Goal: Ask a question: Seek information or help from site administrators or community

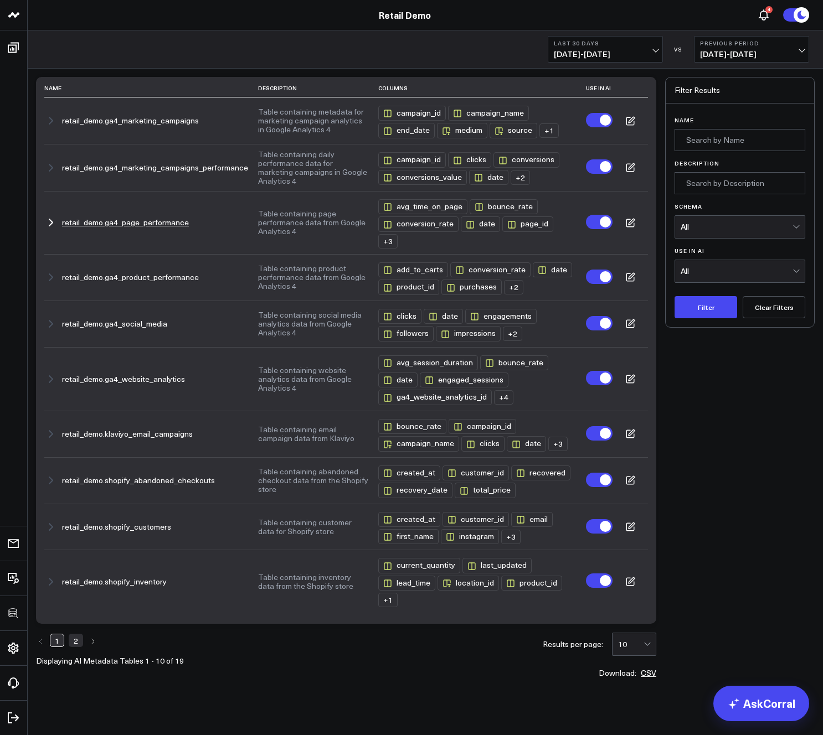
click at [49, 216] on icon "button" at bounding box center [50, 222] width 13 height 13
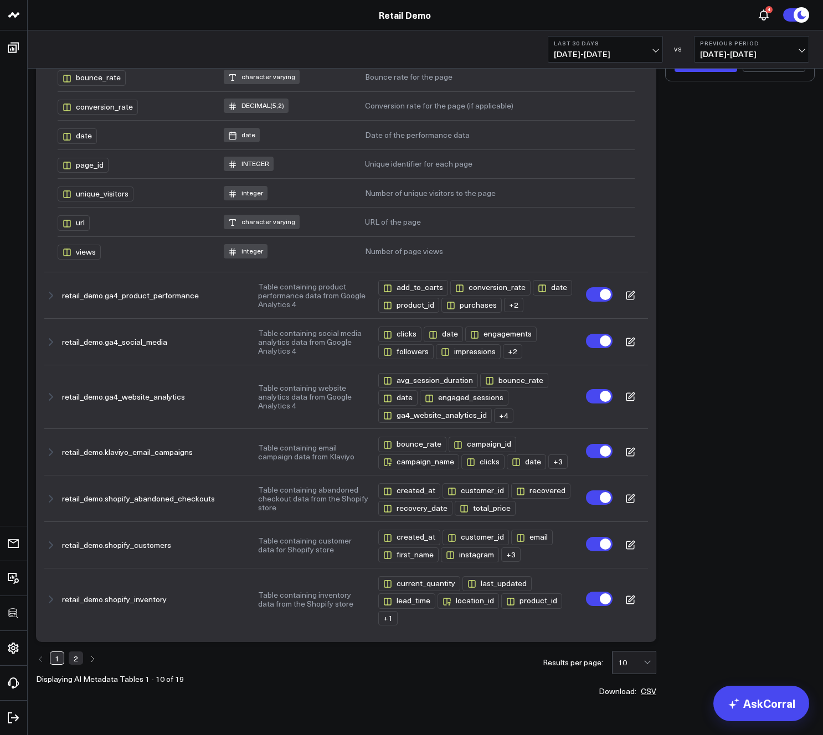
scroll to position [264, 0]
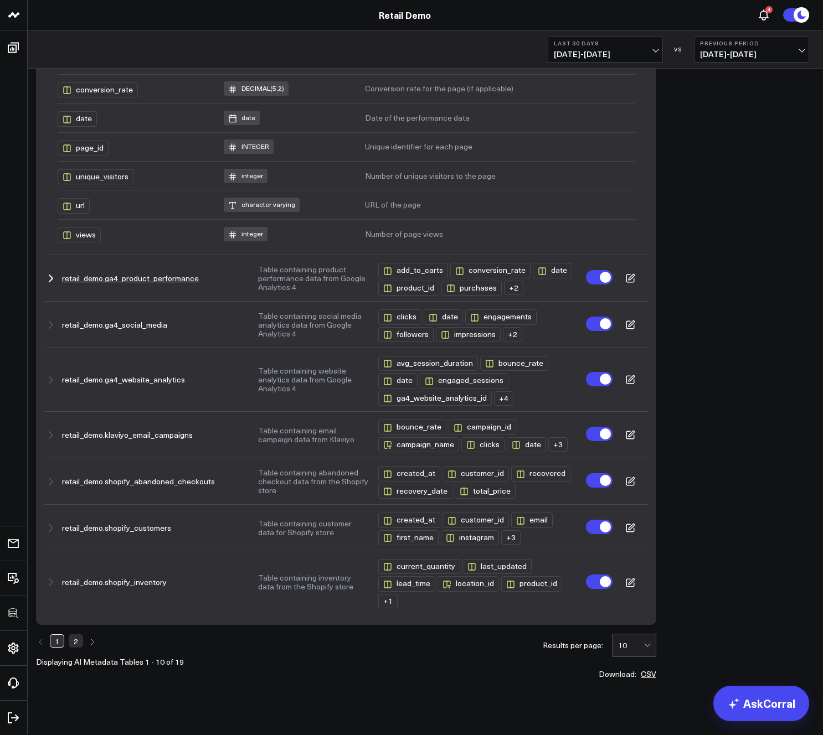
click at [637, 265] on td at bounding box center [629, 278] width 35 height 47
click at [630, 274] on icon at bounding box center [631, 277] width 6 height 6
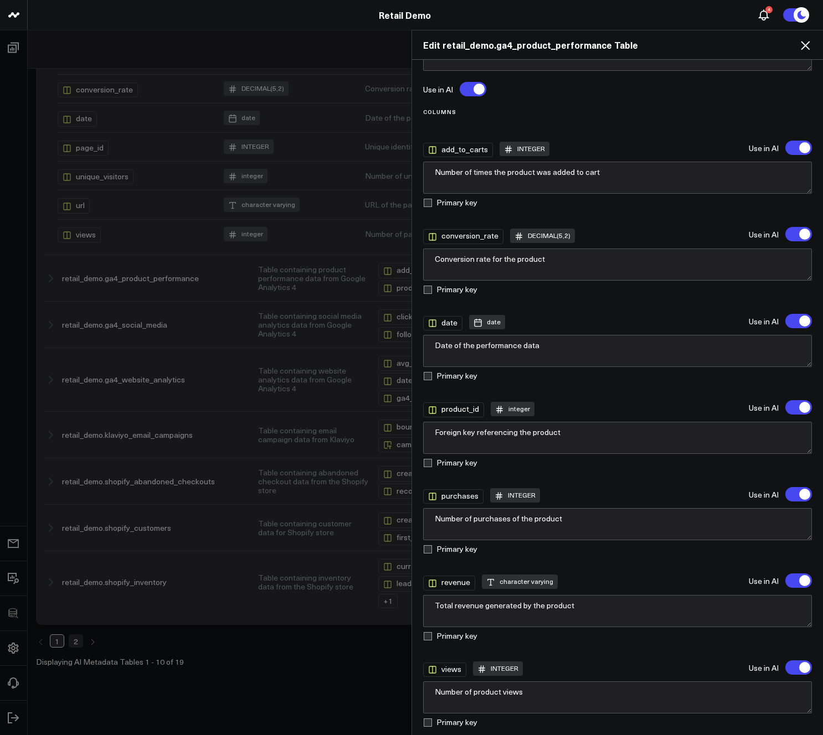
scroll to position [0, 0]
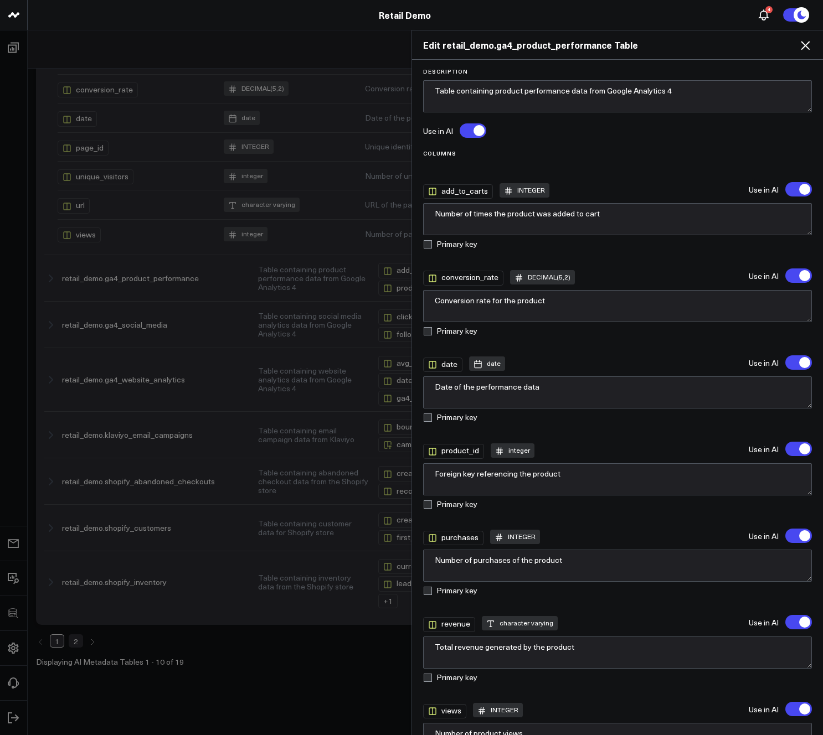
click at [795, 190] on label at bounding box center [798, 189] width 27 height 14
click at [785, 189] on input "'add_to_carts' will be excluded from AI searches" at bounding box center [785, 189] width 0 height 0
click at [795, 190] on label at bounding box center [798, 189] width 27 height 14
click at [785, 189] on input "'add_to_carts' will be included in AI searches" at bounding box center [785, 189] width 0 height 0
click at [806, 44] on icon at bounding box center [805, 45] width 9 height 9
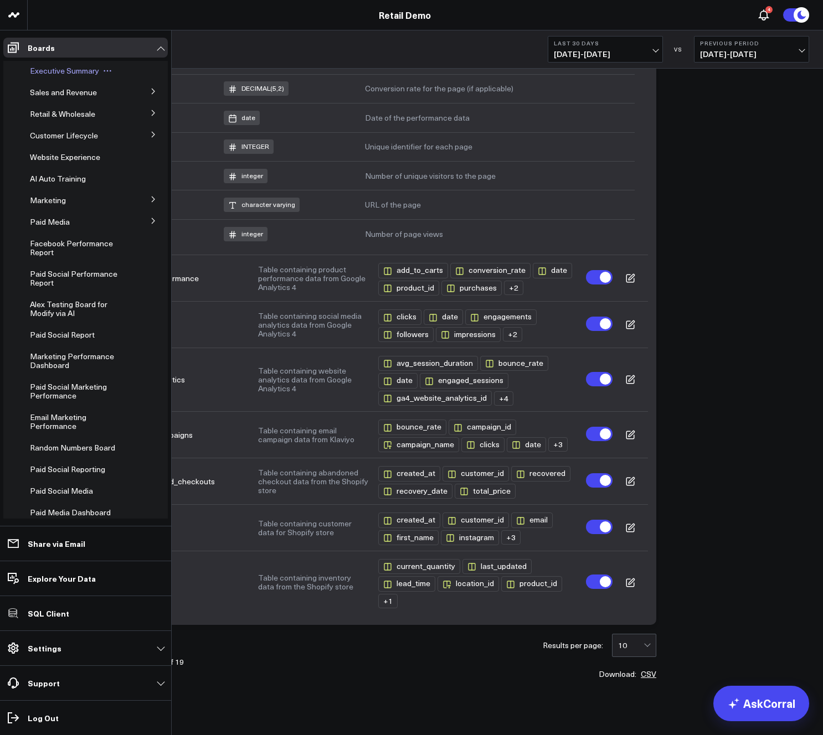
click at [56, 71] on span "Executive Summary" at bounding box center [64, 70] width 69 height 11
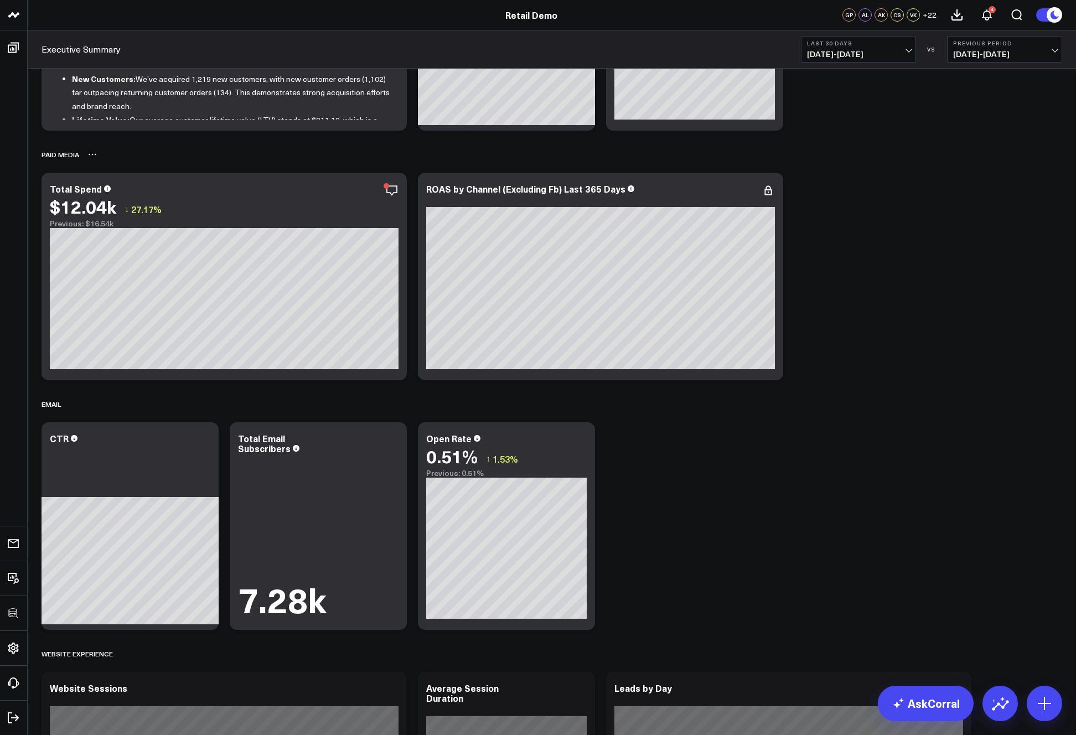
scroll to position [273, 0]
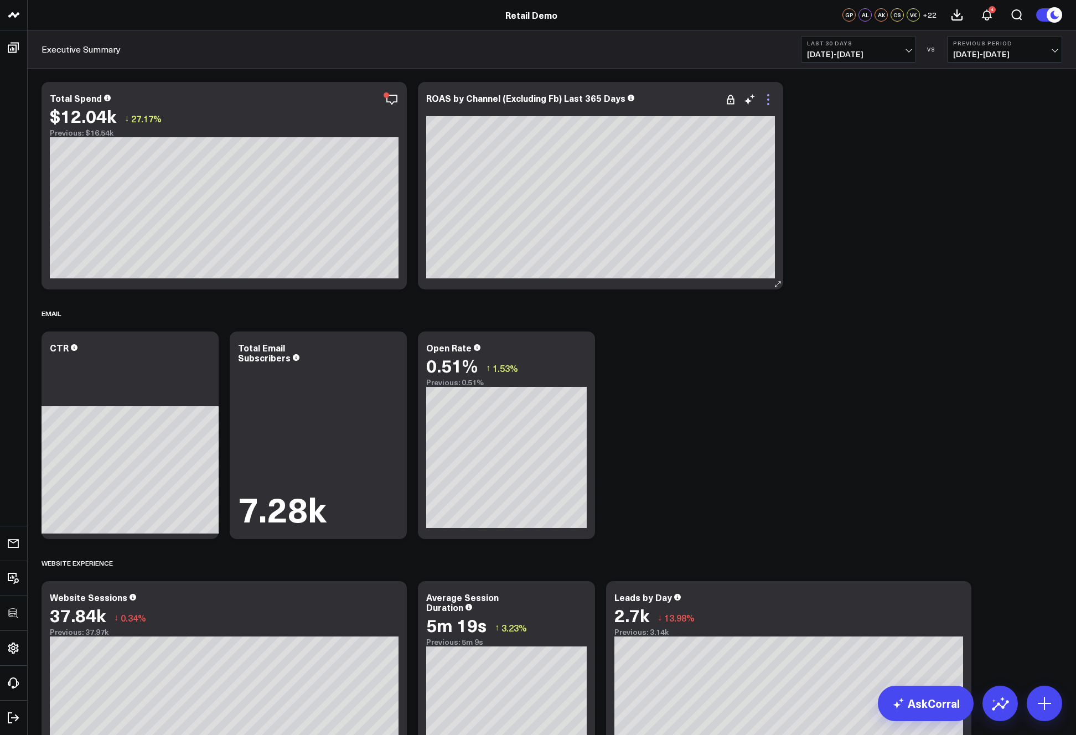
click at [770, 101] on icon at bounding box center [768, 99] width 13 height 13
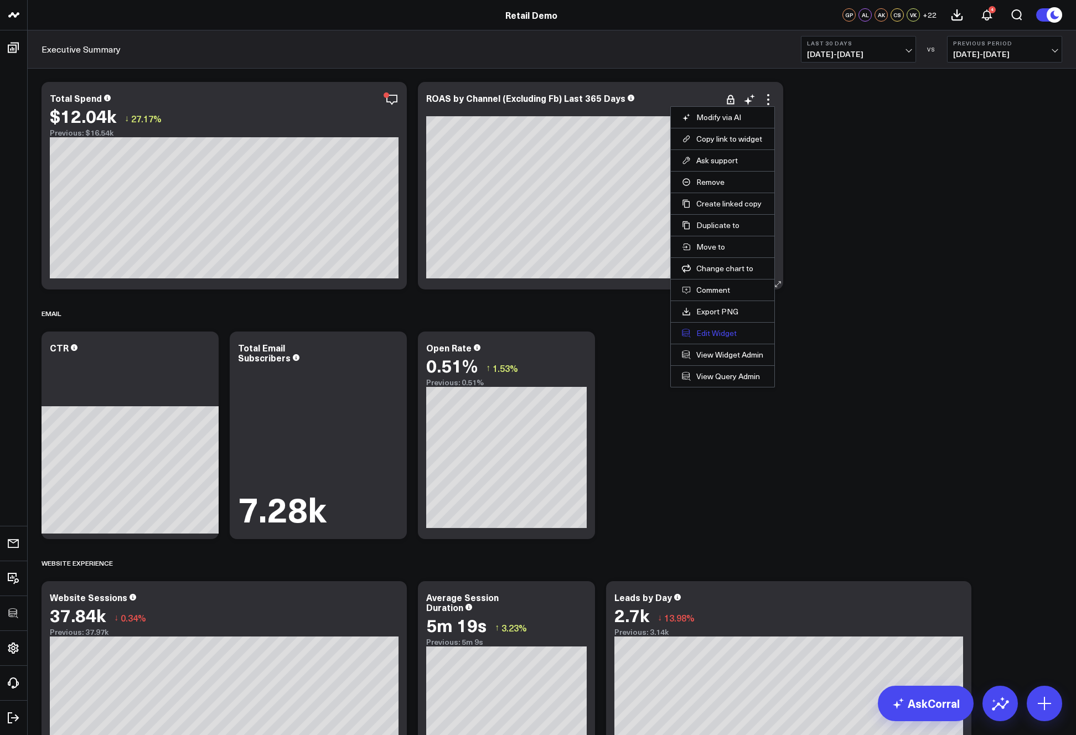
click at [716, 332] on button "Edit Widget" at bounding box center [722, 333] width 81 height 10
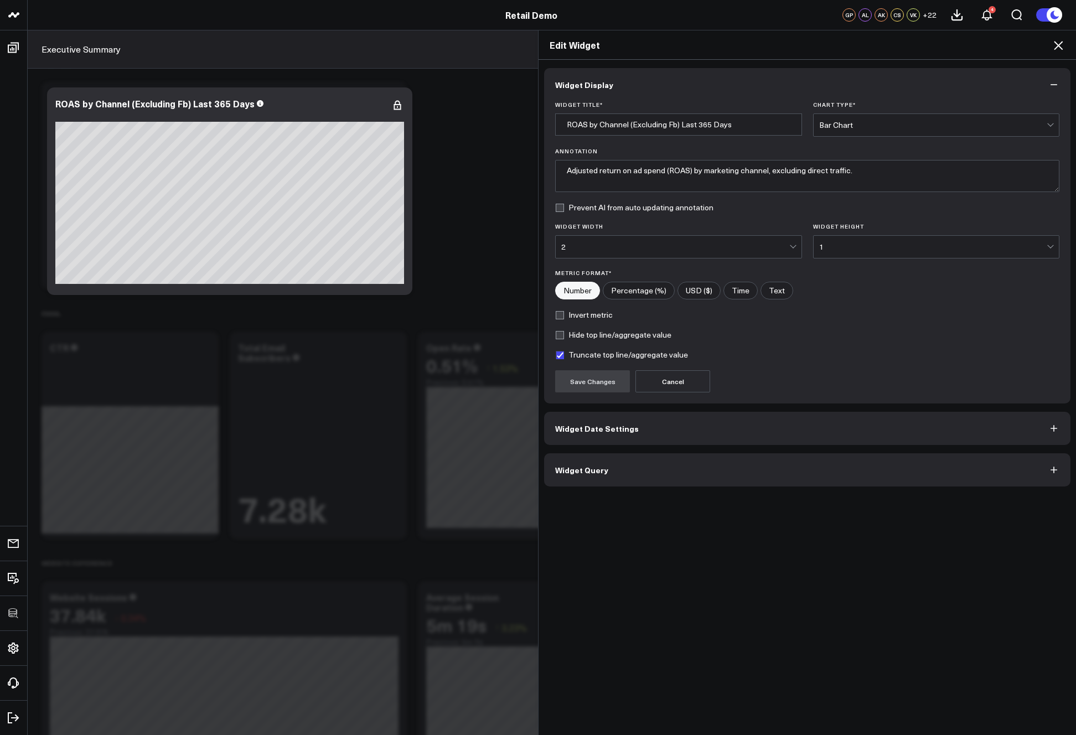
click at [613, 471] on button "Widget Query" at bounding box center [807, 469] width 527 height 33
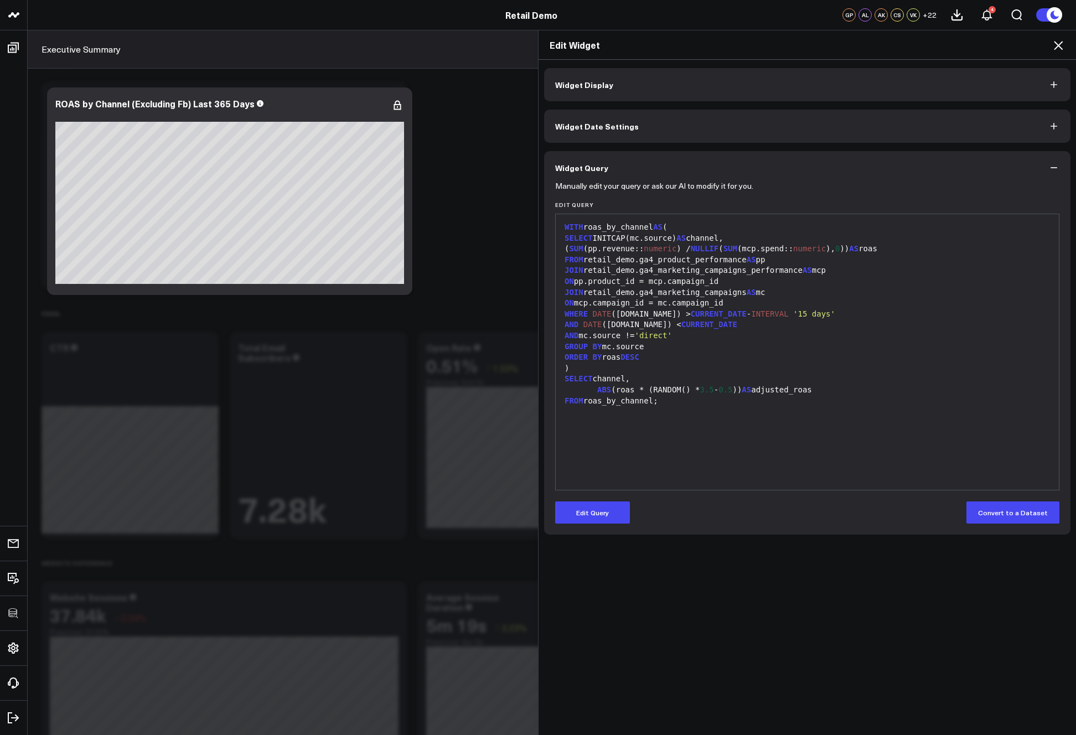
click at [822, 41] on icon at bounding box center [1058, 45] width 13 height 13
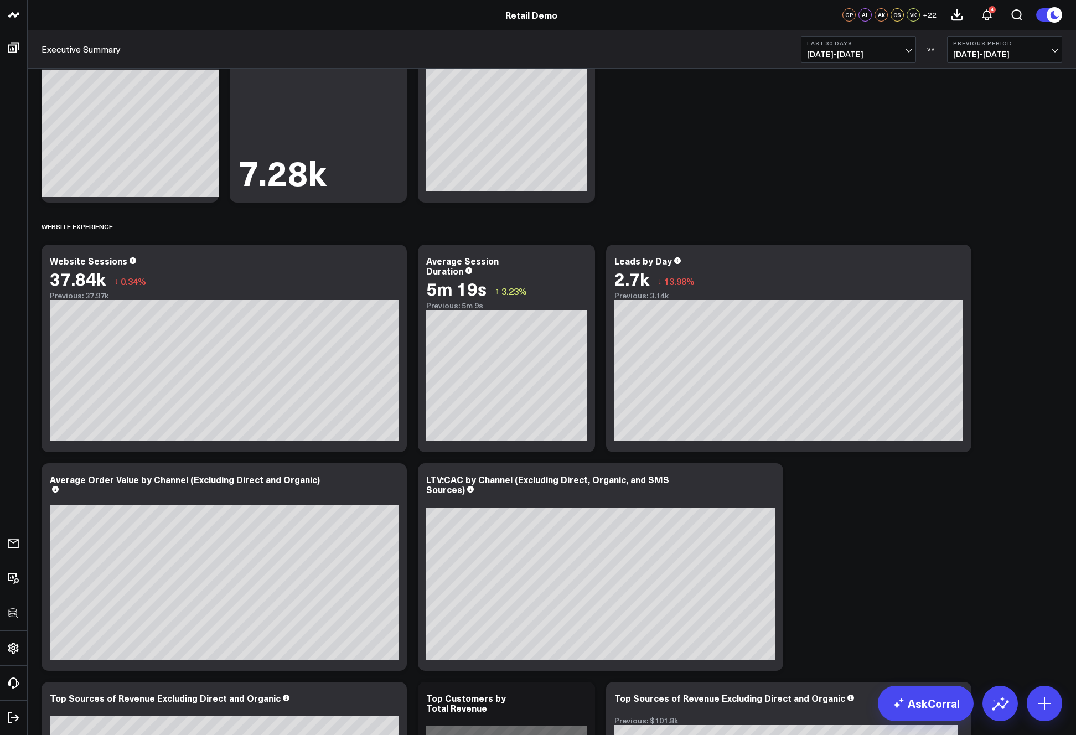
scroll to position [696, 0]
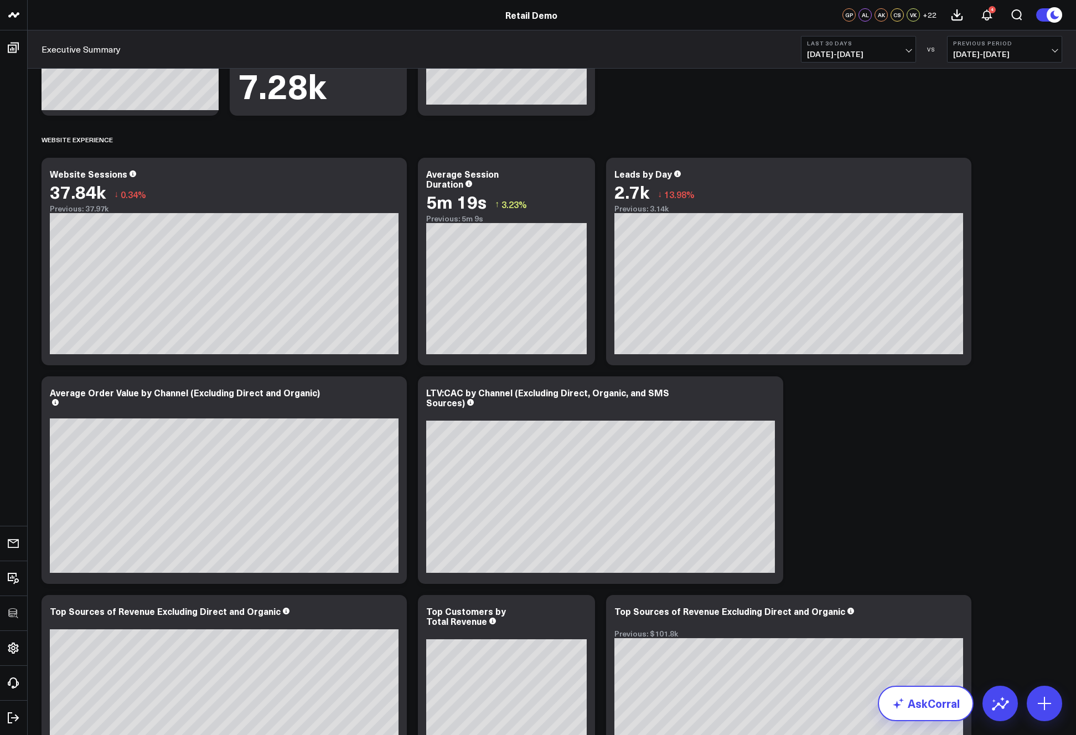
click at [822, 713] on link "AskCorral" at bounding box center [926, 703] width 96 height 35
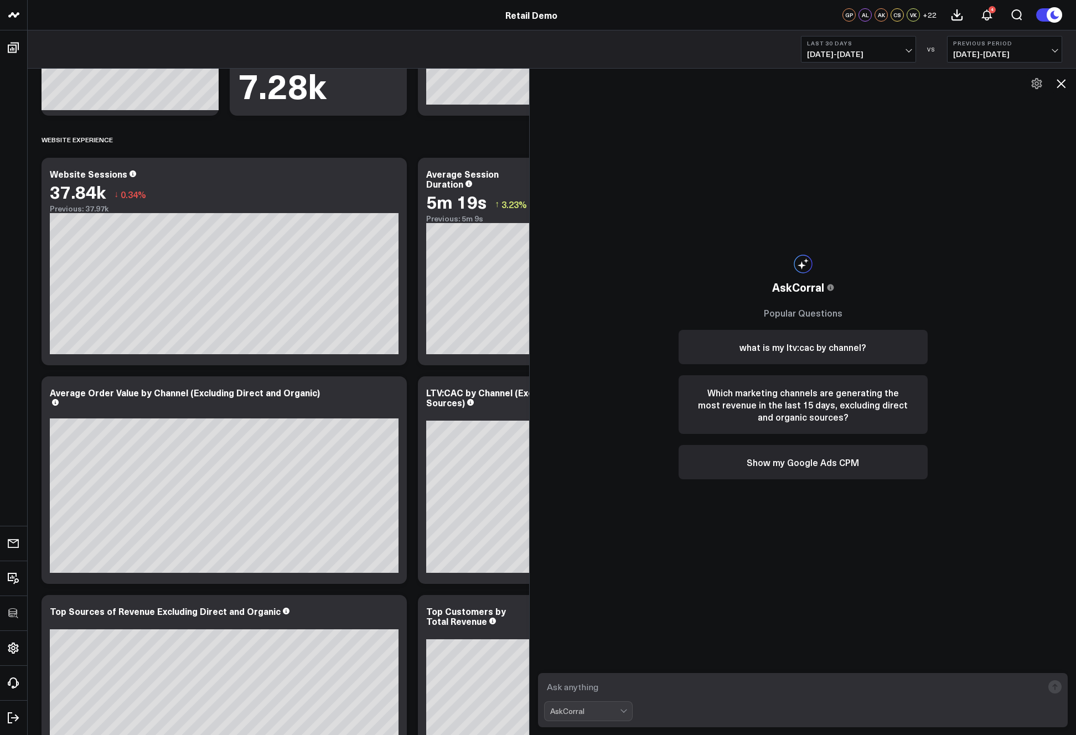
click at [662, 684] on textarea at bounding box center [793, 687] width 499 height 20
type textarea "what is my ltv:cac by channel?"
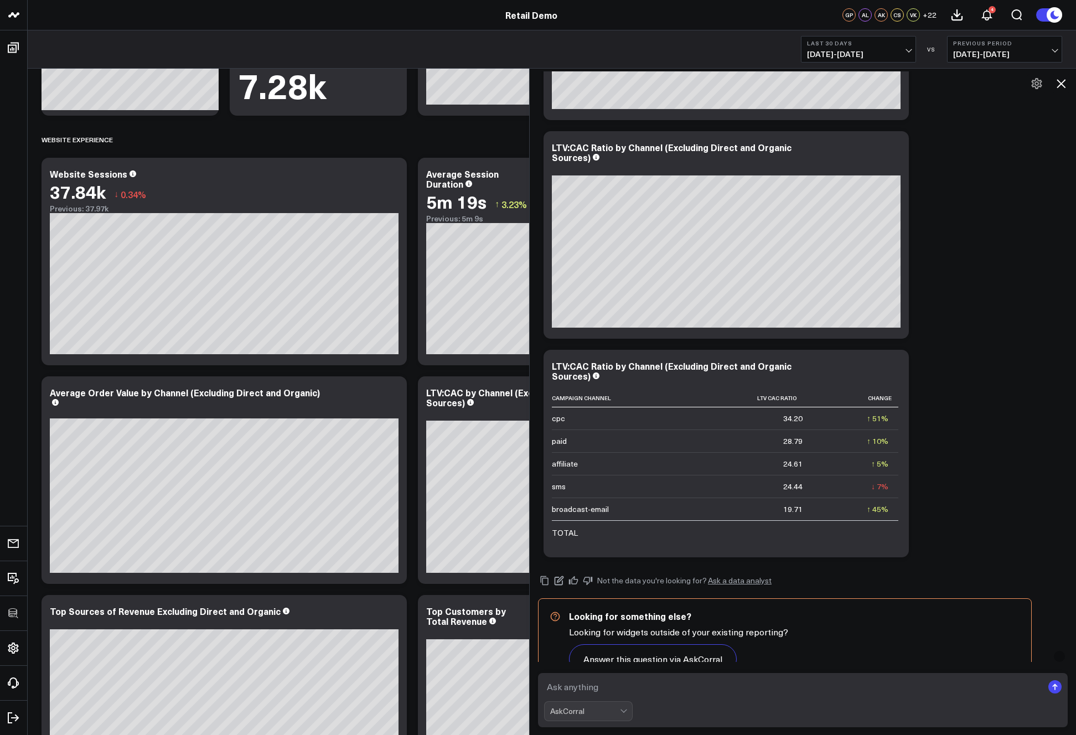
scroll to position [273, 0]
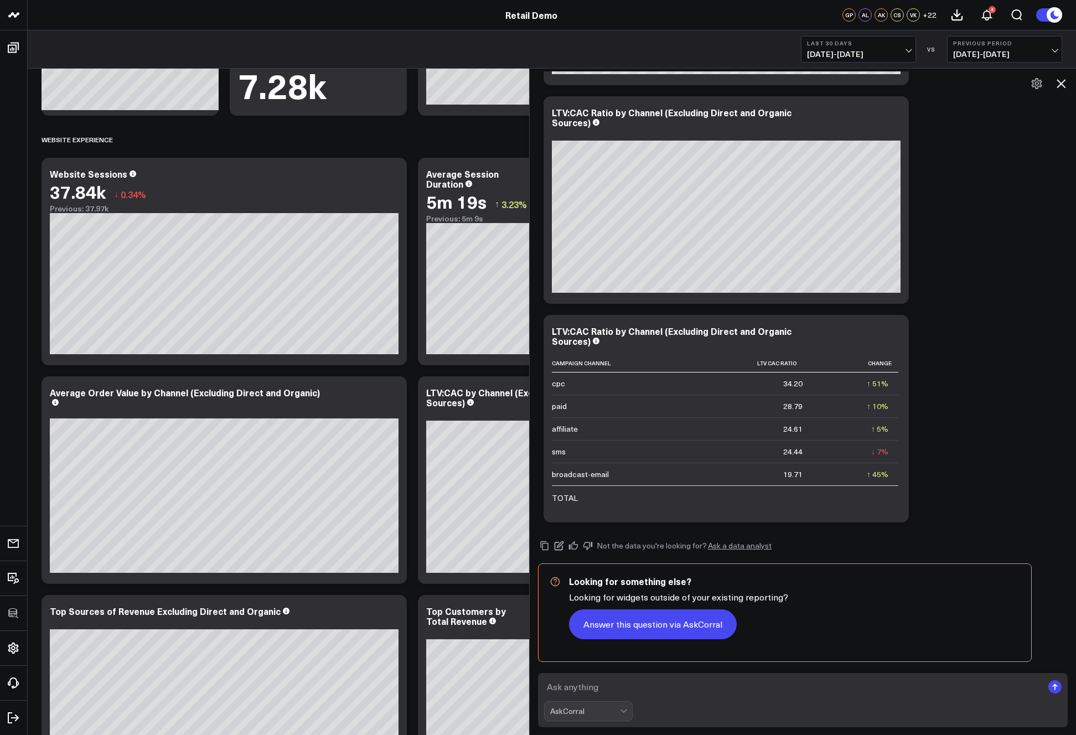
click at [633, 633] on button "Answer this question via AskCorral" at bounding box center [653, 625] width 168 height 30
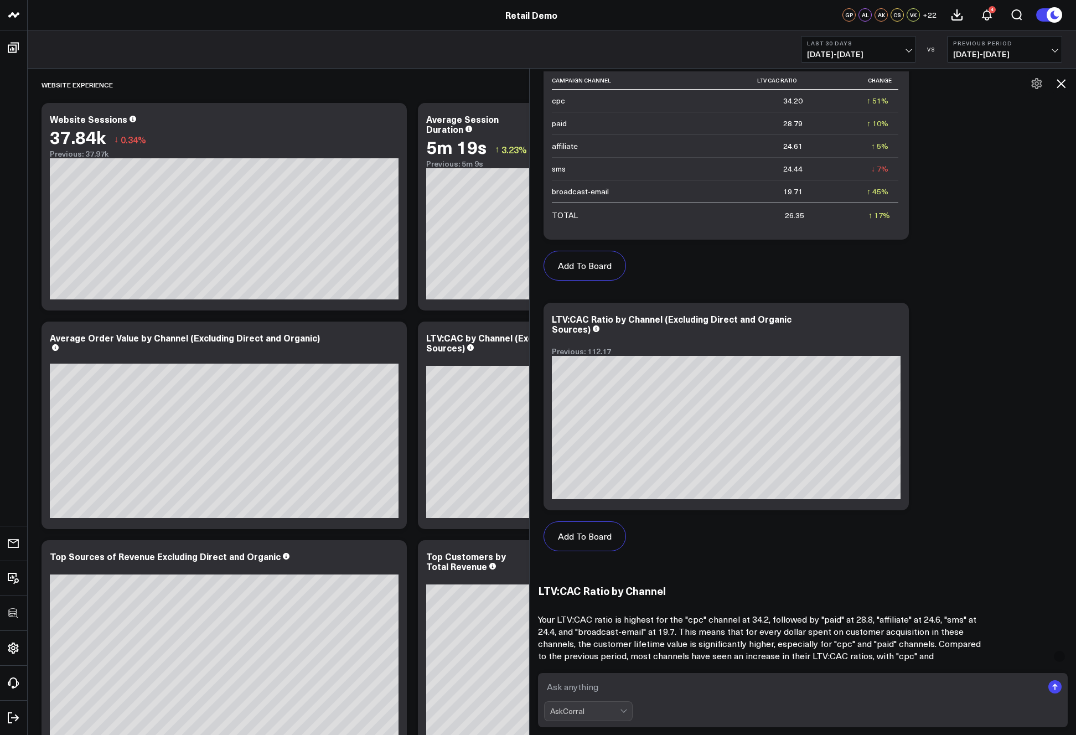
scroll to position [1406, 0]
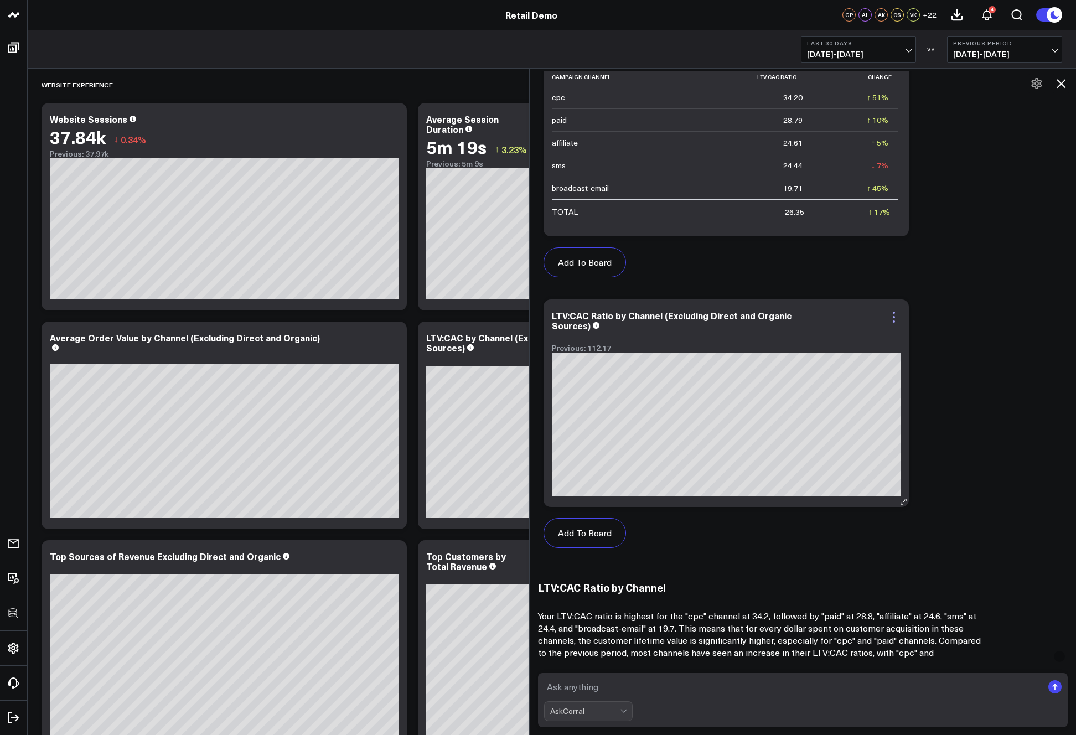
click at [822, 313] on icon at bounding box center [893, 317] width 13 height 13
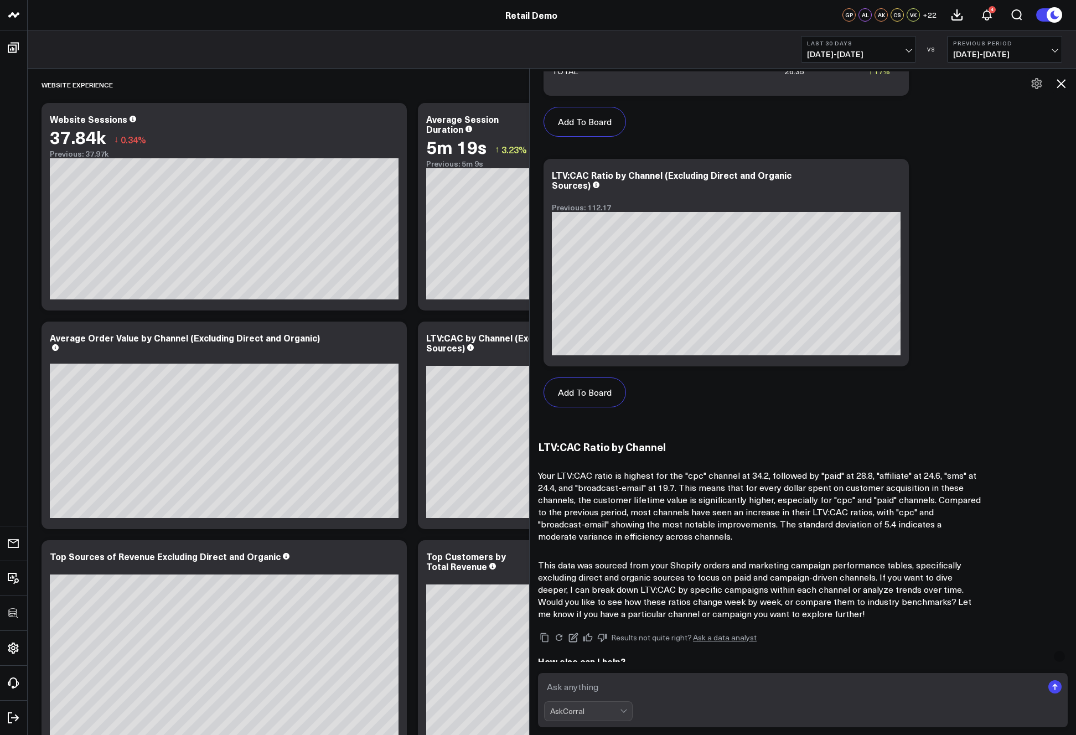
scroll to position [1634, 0]
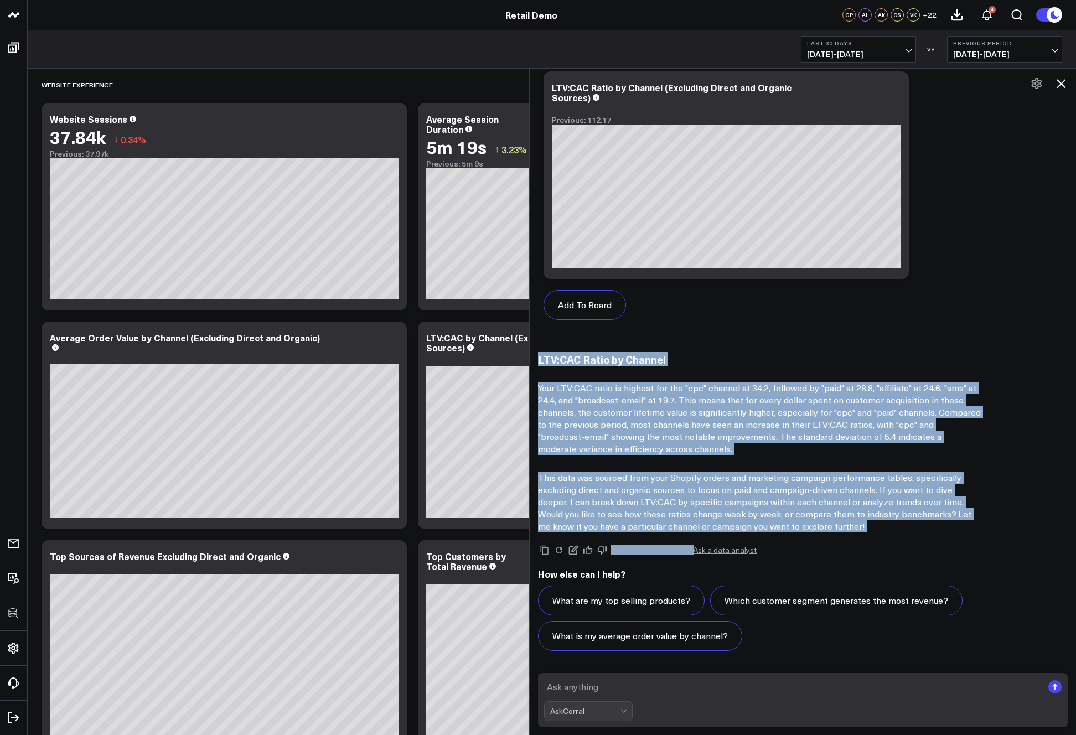
drag, startPoint x: 811, startPoint y: 510, endPoint x: 536, endPoint y: 358, distance: 314.5
click at [822, 82] on icon at bounding box center [1061, 83] width 13 height 13
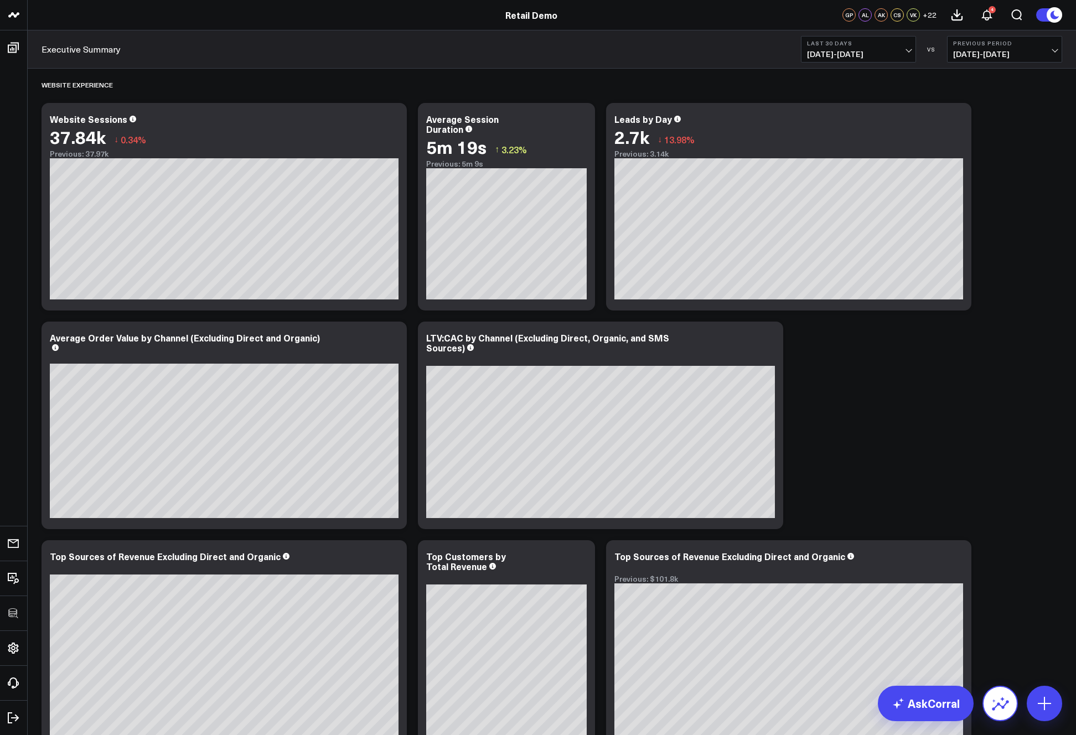
click at [822, 704] on icon at bounding box center [1001, 704] width 18 height 18
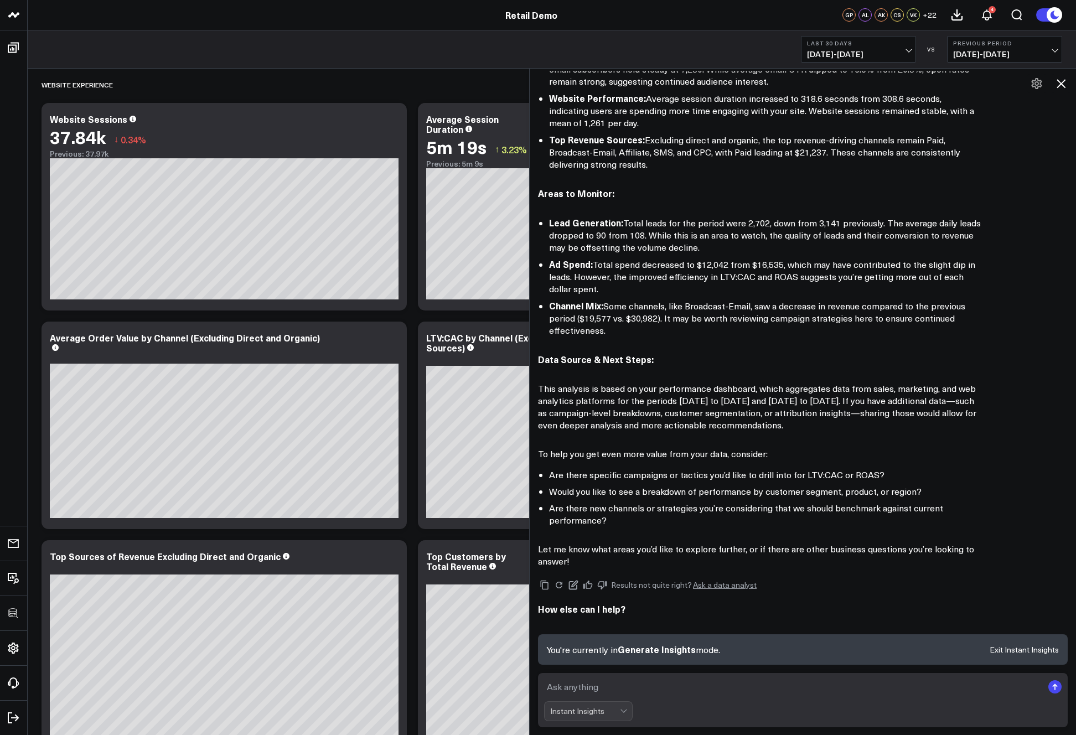
scroll to position [316, 0]
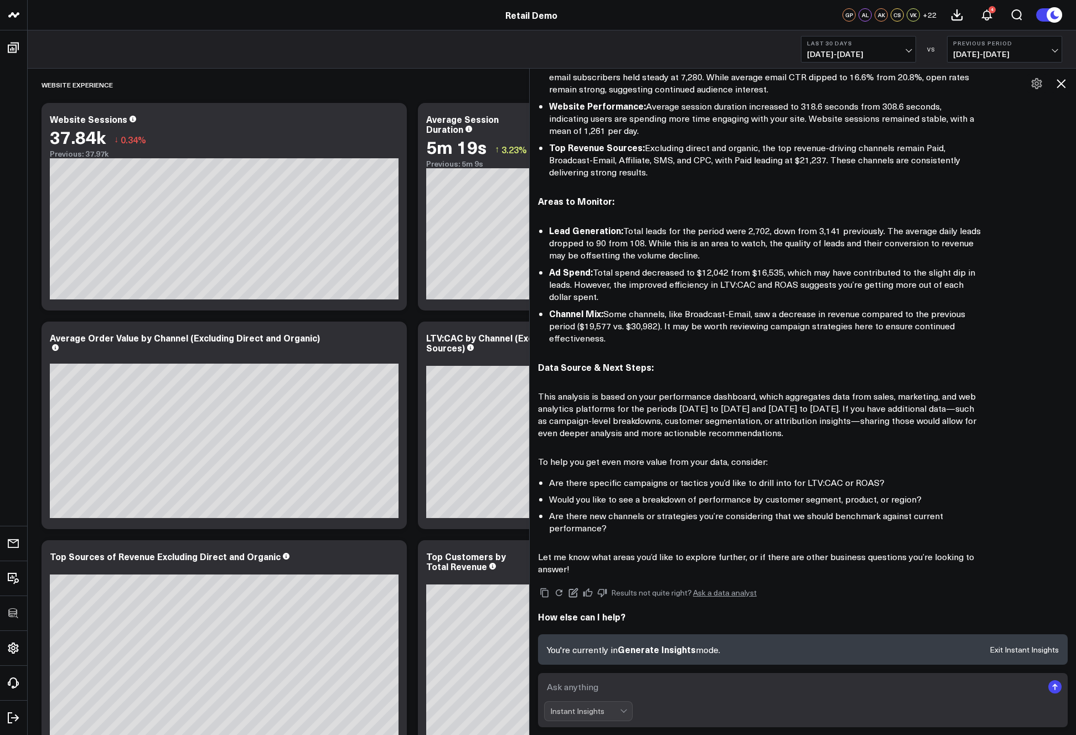
click at [822, 84] on icon at bounding box center [1061, 83] width 13 height 13
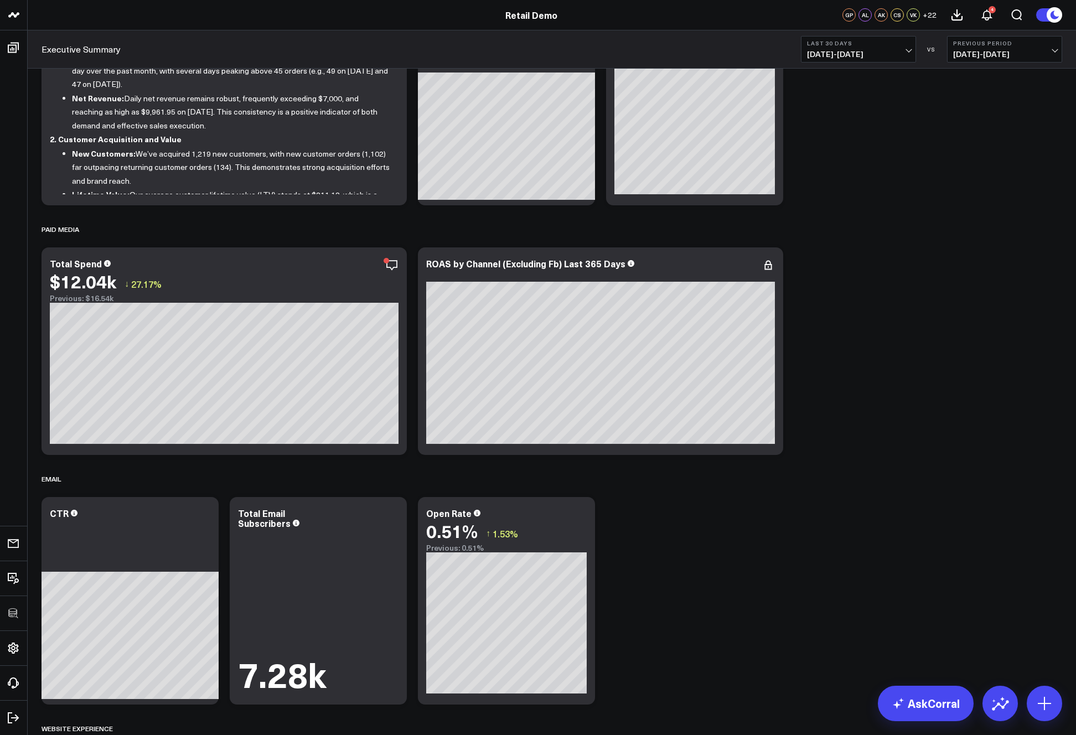
scroll to position [0, 0]
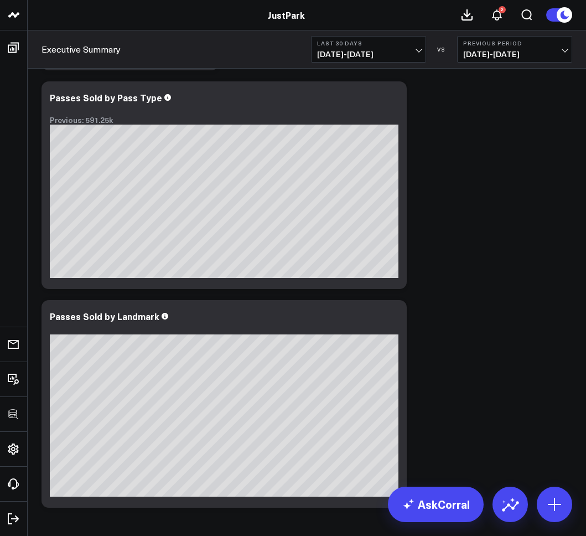
scroll to position [482, 0]
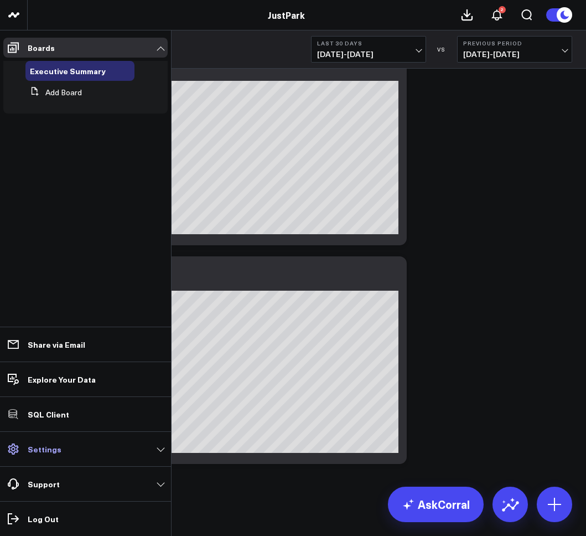
click at [43, 447] on p "Settings" at bounding box center [45, 449] width 34 height 9
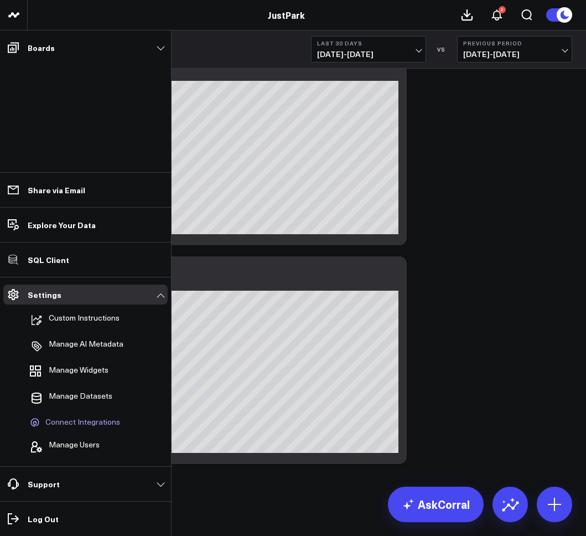
click at [85, 420] on span "Connect Integrations" at bounding box center [82, 422] width 75 height 10
